Goal: Transaction & Acquisition: Purchase product/service

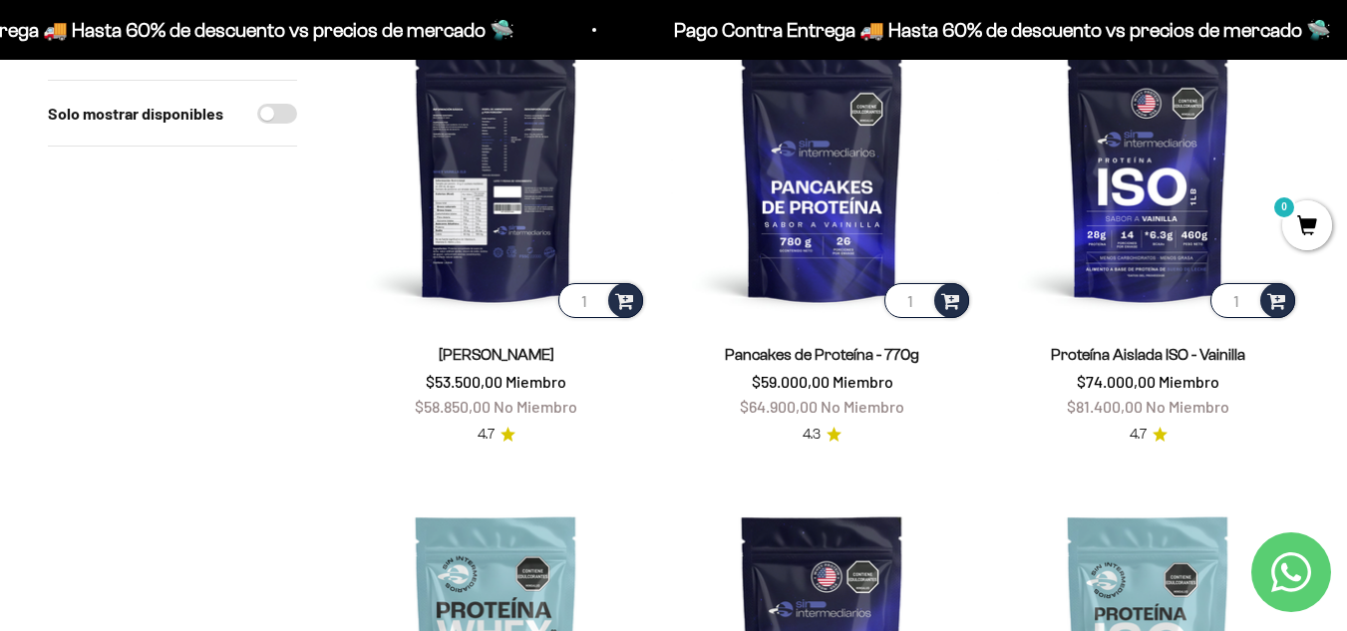
scroll to position [299, 0]
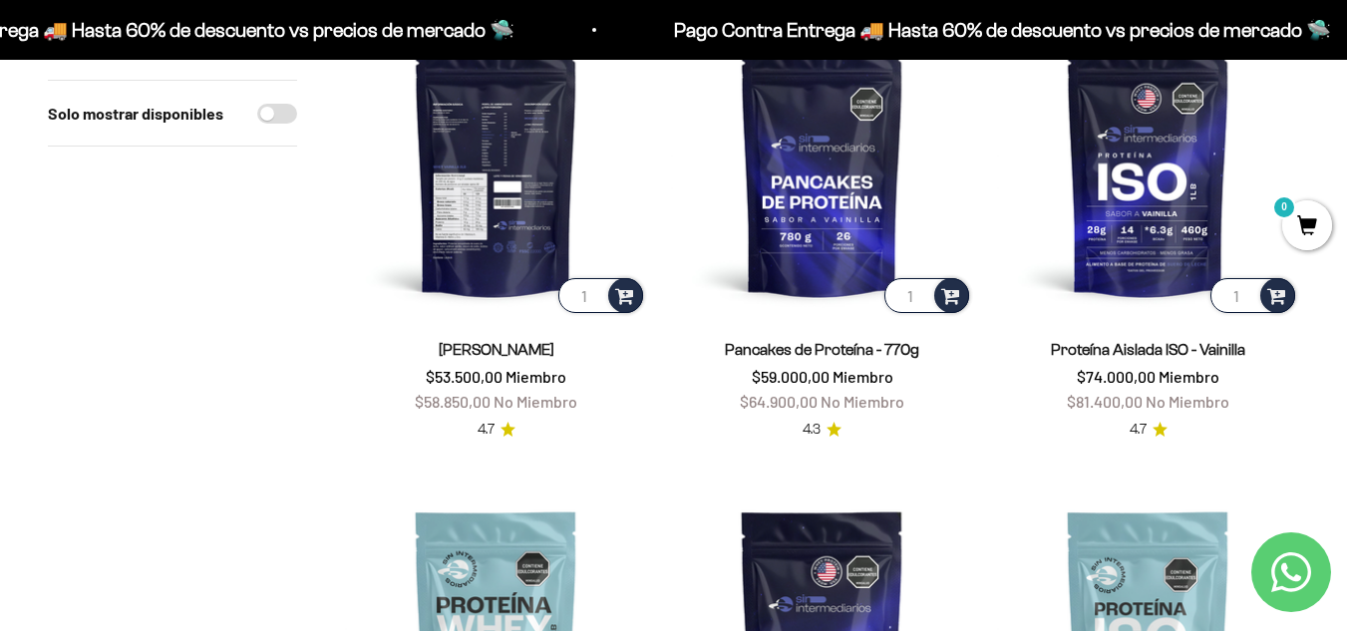
click at [484, 289] on img at bounding box center [496, 166] width 302 height 302
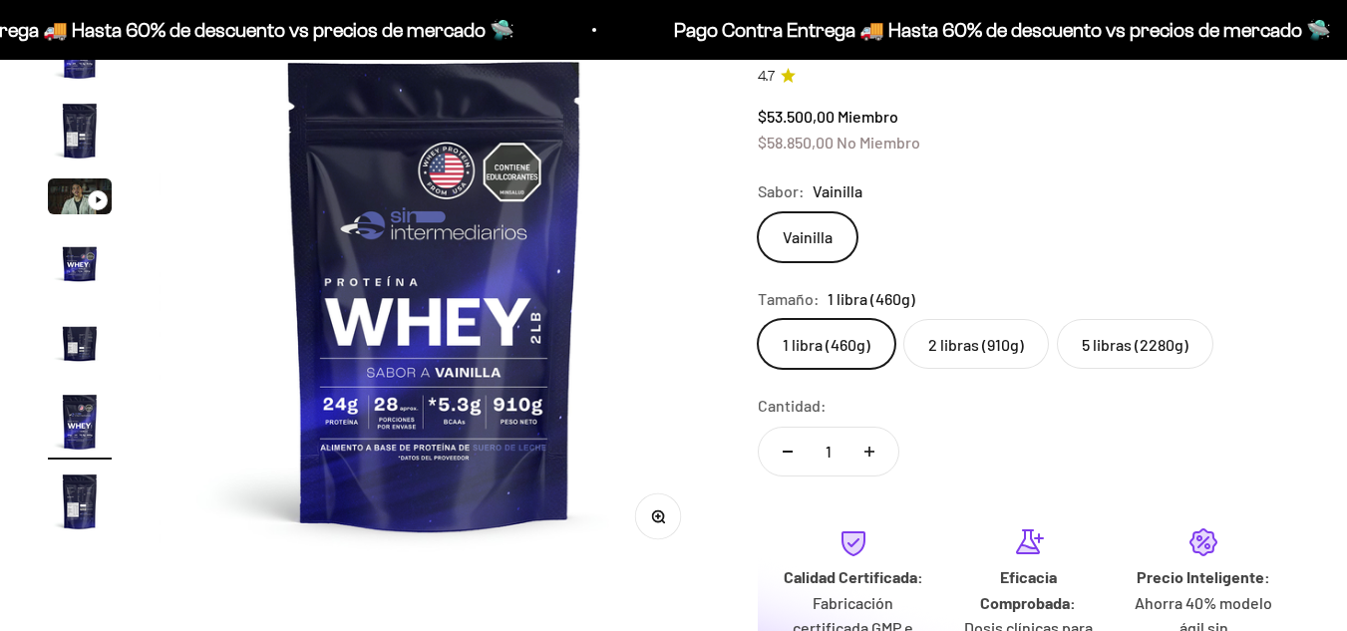
scroll to position [199, 0]
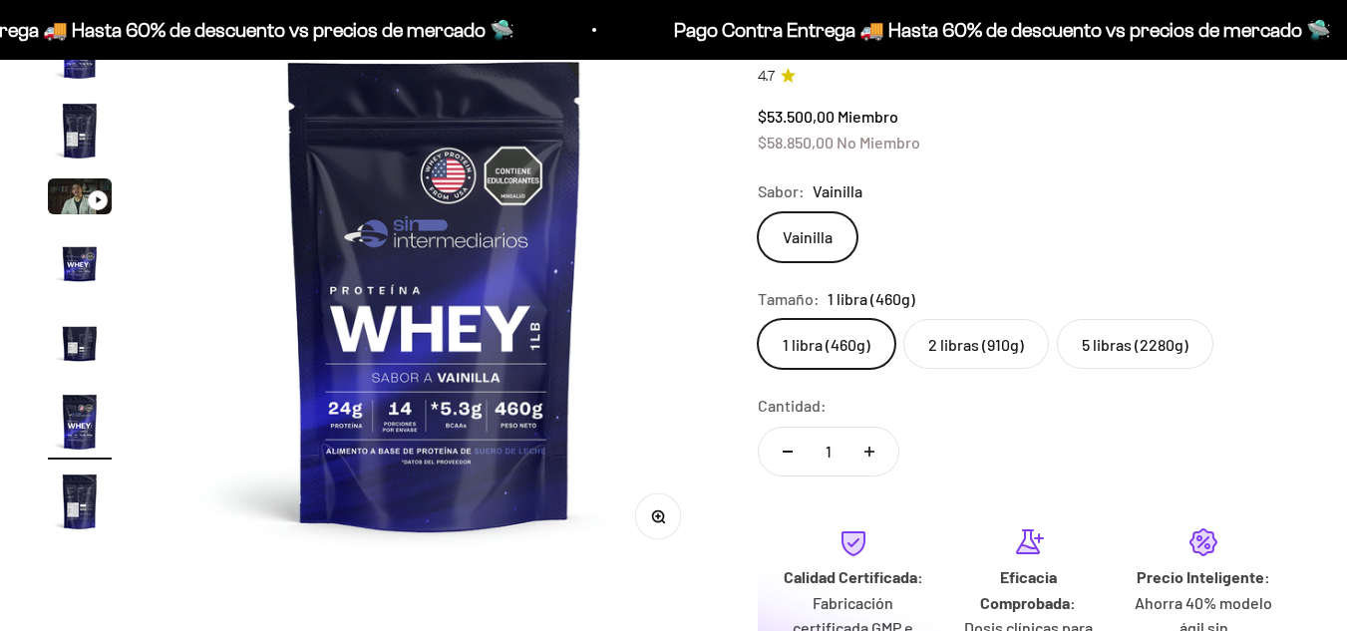
click at [1149, 342] on label "5 libras (2280g)" at bounding box center [1135, 344] width 156 height 50
click at [758, 319] on input "5 libras (2280g)" at bounding box center [757, 318] width 1 height 1
radio input "true"
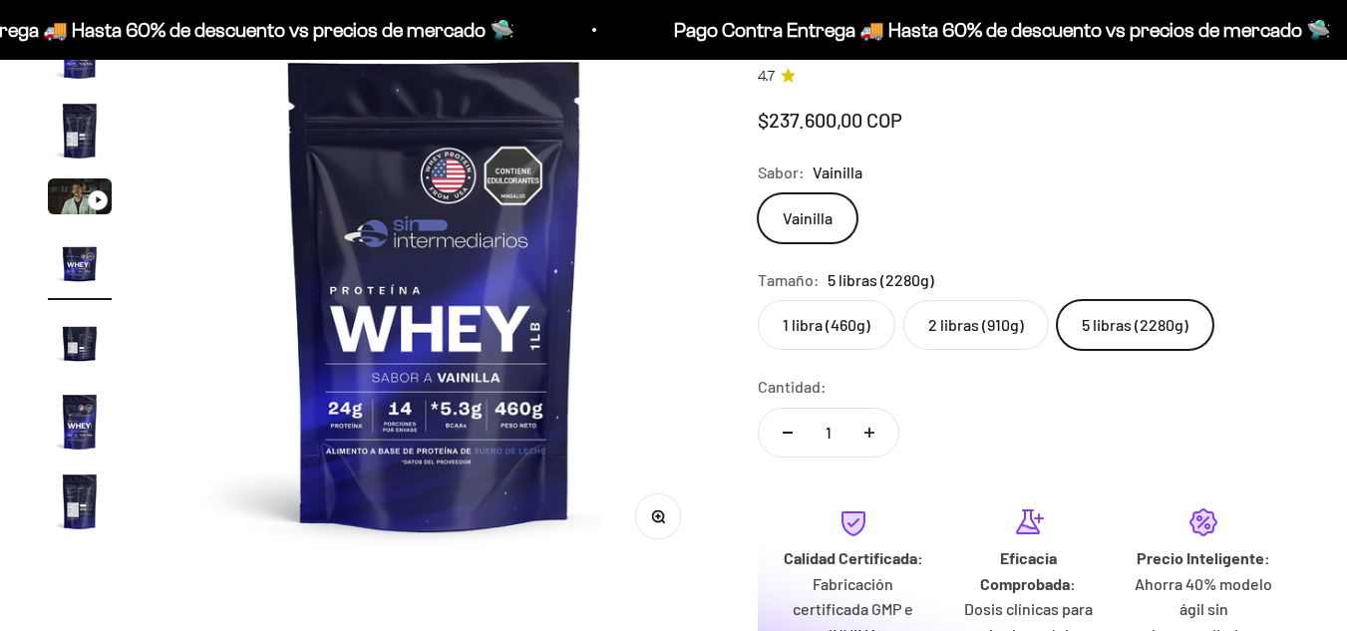
scroll to position [0, 1686]
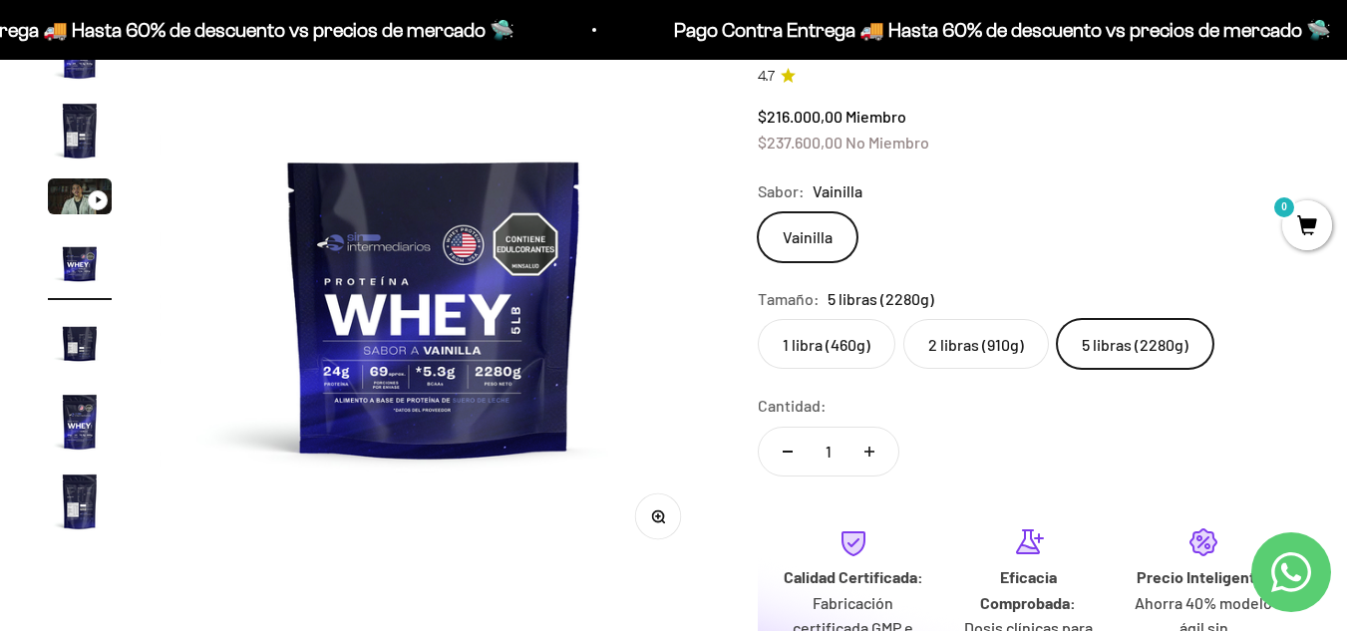
click at [454, 419] on img at bounding box center [434, 294] width 550 height 550
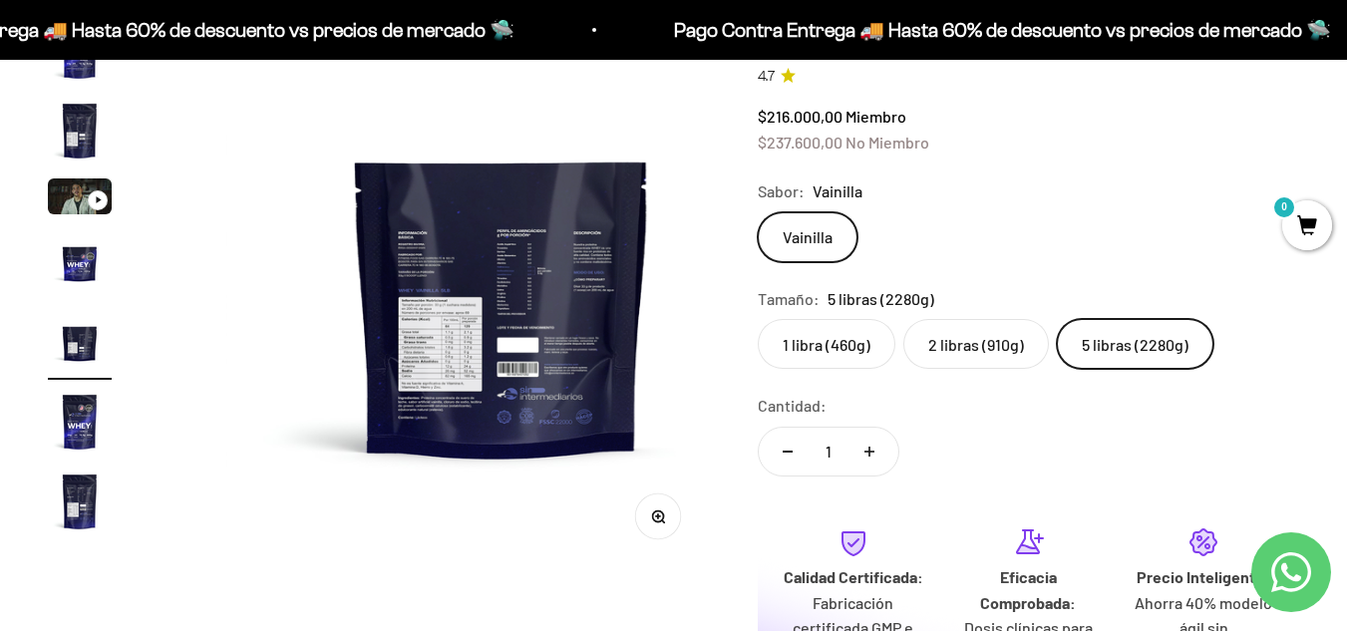
scroll to position [0, 2248]
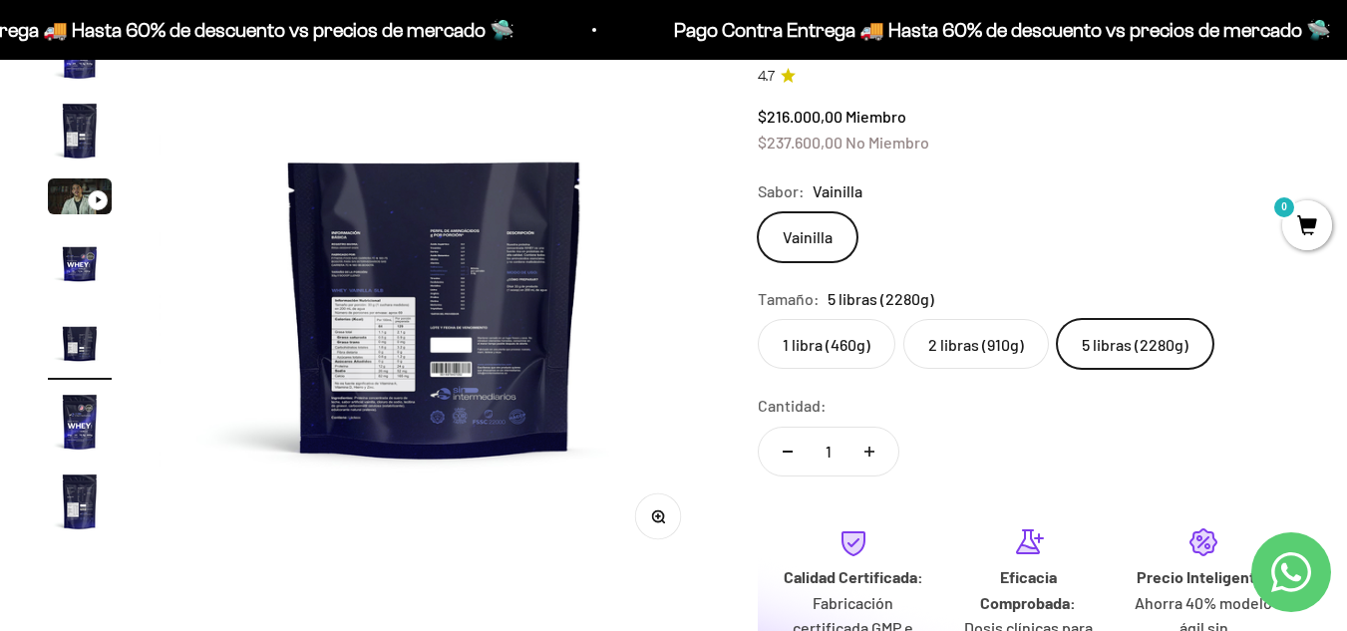
click at [74, 266] on img "Ir al artículo 4" at bounding box center [80, 262] width 64 height 64
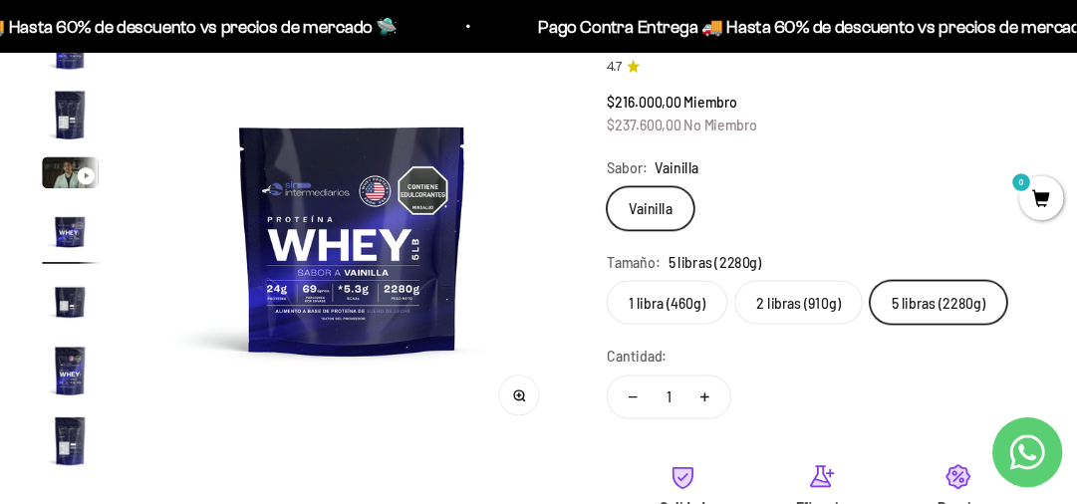
scroll to position [0, 1590]
